Goal: Information Seeking & Learning: Check status

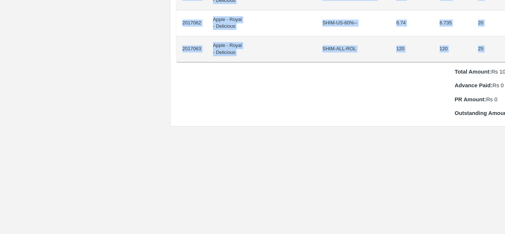
scroll to position [758, 16]
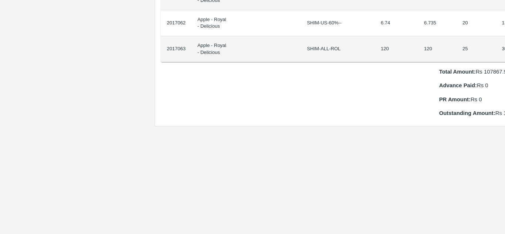
drag, startPoint x: 182, startPoint y: 124, endPoint x: 504, endPoint y: 38, distance: 333.0
click at [504, 38] on div "Supply Chain Purchase Order - 175364 Payment Requests Edit View Logs View Trace…" at bounding box center [252, 117] width 505 height 234
copy thead "ID Product Brand/[PERSON_NAME] Expected Weight (Kgs) Actual Weight (Kgs) Agreed…"
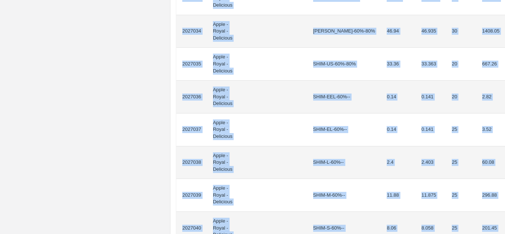
scroll to position [667, 0]
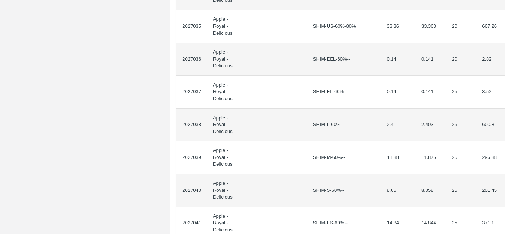
drag, startPoint x: 181, startPoint y: 133, endPoint x: 496, endPoint y: 155, distance: 315.8
copy thead "ID Product Brand/[PERSON_NAME] Expected Weight (Kgs) Actual Weight (Kgs) Agreed…"
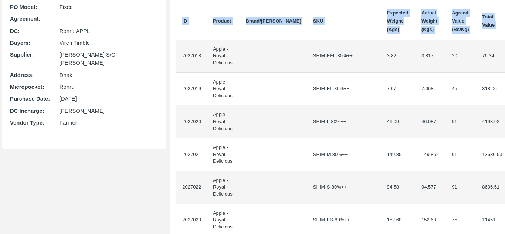
scroll to position [0, 0]
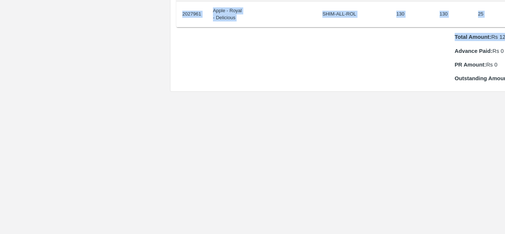
scroll to position [818, 16]
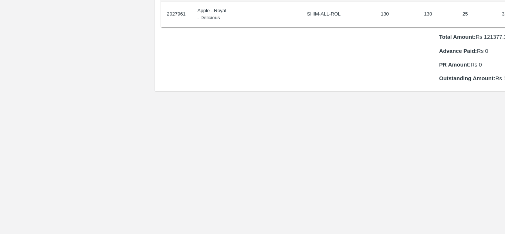
drag, startPoint x: 182, startPoint y: 124, endPoint x: 501, endPoint y: 14, distance: 337.9
copy thead "ID Product Brand/[PERSON_NAME] Expected Weight (Kgs) Actual Weight (Kgs) Agreed…"
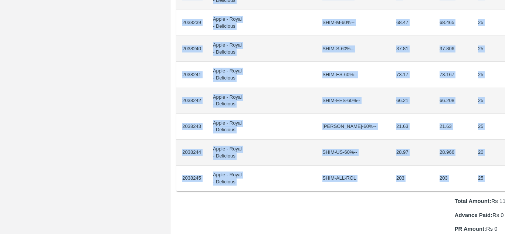
scroll to position [654, 16]
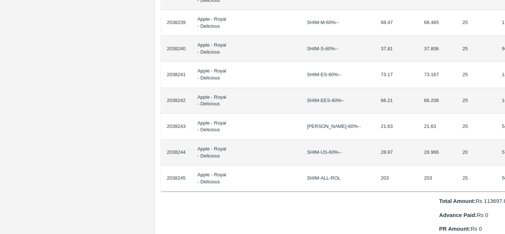
drag, startPoint x: 182, startPoint y: 124, endPoint x: 504, endPoint y: 174, distance: 325.9
click at [504, 174] on div "Supply Chain Purchase Order - 176308 Payment Requests Edit View Logs View Trace…" at bounding box center [252, 117] width 505 height 234
copy thead "ID Product Brand/[PERSON_NAME] Expected Weight (Kgs) Actual Weight (Kgs) Agreed…"
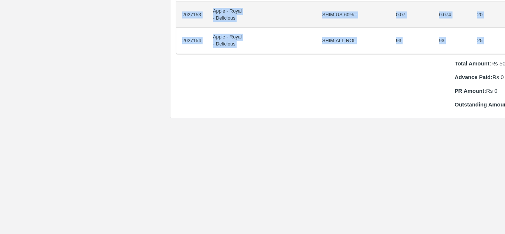
scroll to position [688, 13]
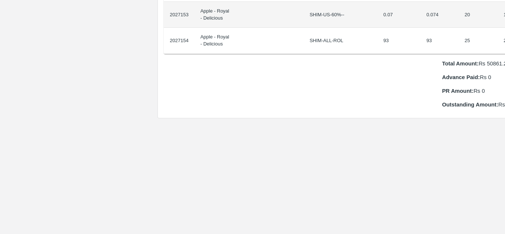
drag, startPoint x: 181, startPoint y: 123, endPoint x: 504, endPoint y: 32, distance: 335.8
click at [504, 32] on div "Supply Chain Purchase Order - 175844 Payment Requests Edit View Logs View Trace…" at bounding box center [252, 117] width 505 height 234
copy thead "ID Product Brand/[PERSON_NAME] Expected Weight (Kgs) Actual Weight (Kgs) Agreed…"
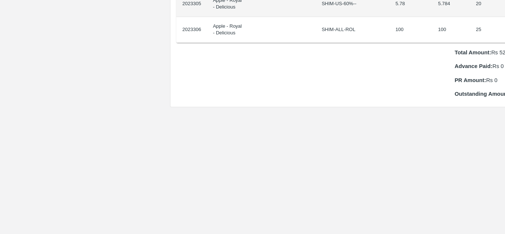
scroll to position [751, 13]
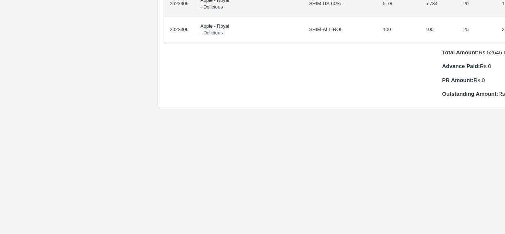
drag, startPoint x: 182, startPoint y: 123, endPoint x: 504, endPoint y: 17, distance: 339.3
click at [504, 17] on div "Supply Chain Purchase Order - 175636 Payment Requests Edit View Logs View Trace…" at bounding box center [252, 117] width 505 height 234
copy thead "ID Product Brand/[PERSON_NAME] Expected Weight (Kgs) Actual Weight (Kgs) Agreed…"
